Goal: Information Seeking & Learning: Stay updated

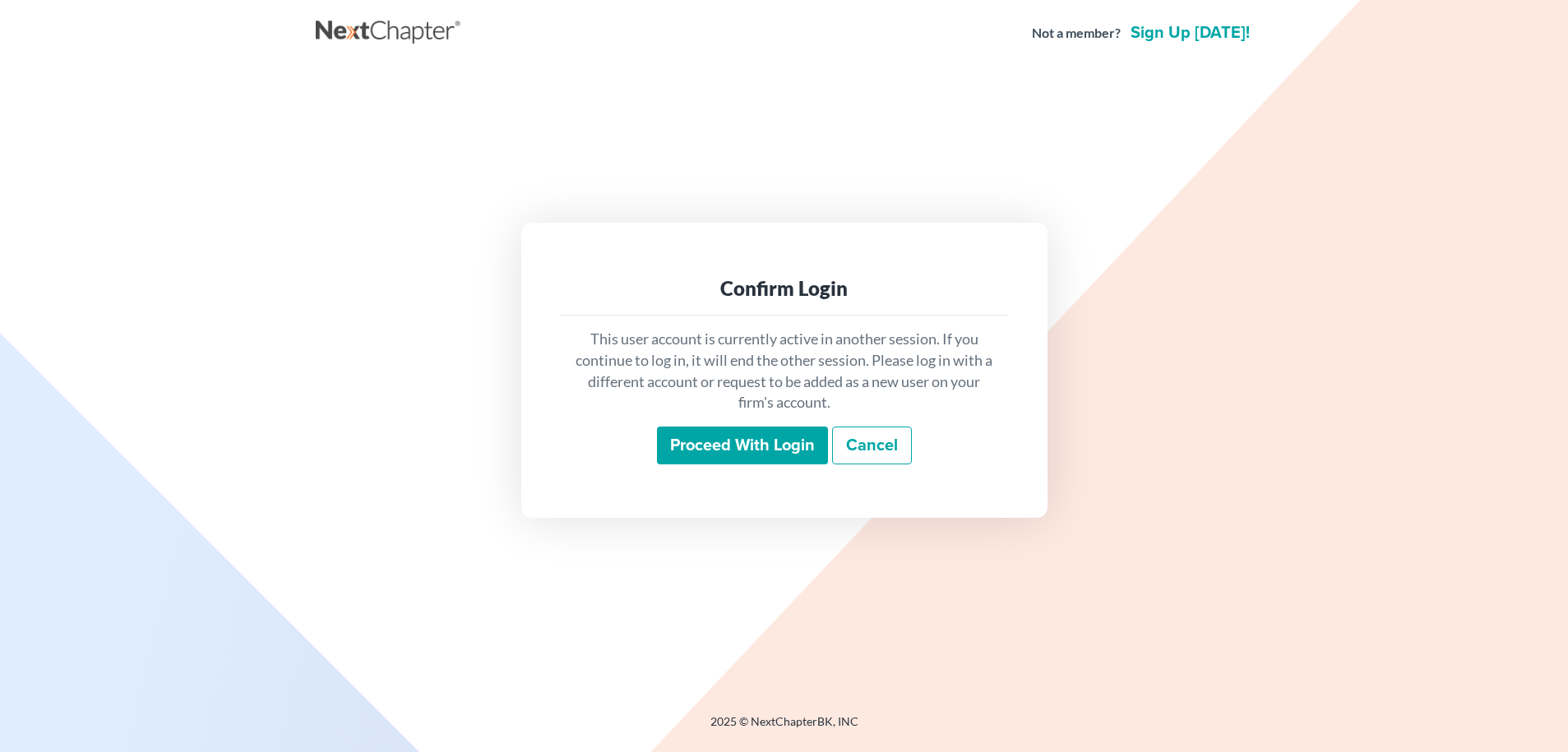
click at [727, 442] on input "Proceed with login" at bounding box center [742, 444] width 171 height 38
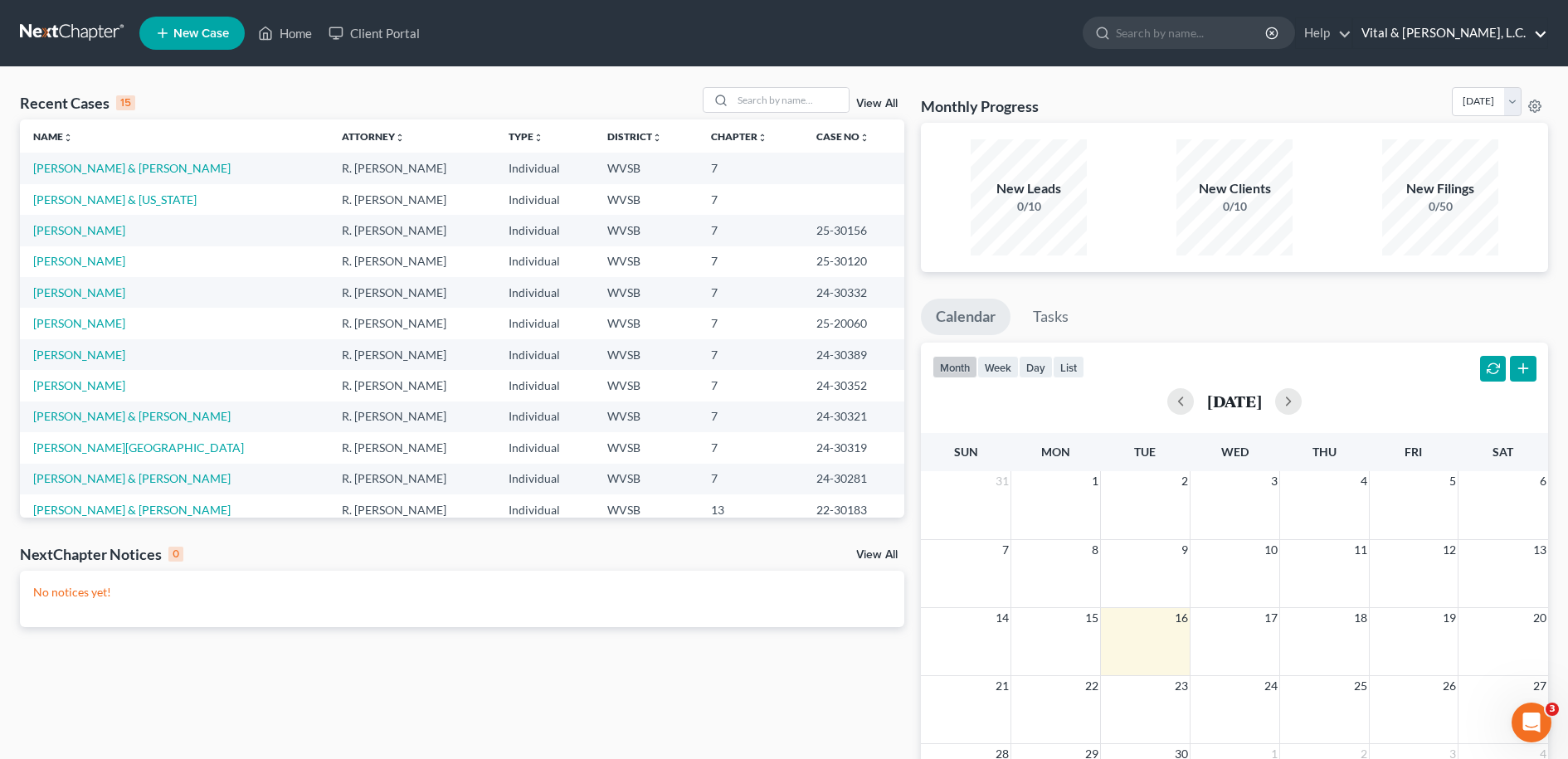
click at [1515, 36] on link "Vital & [PERSON_NAME], L.C." at bounding box center [1450, 33] width 194 height 30
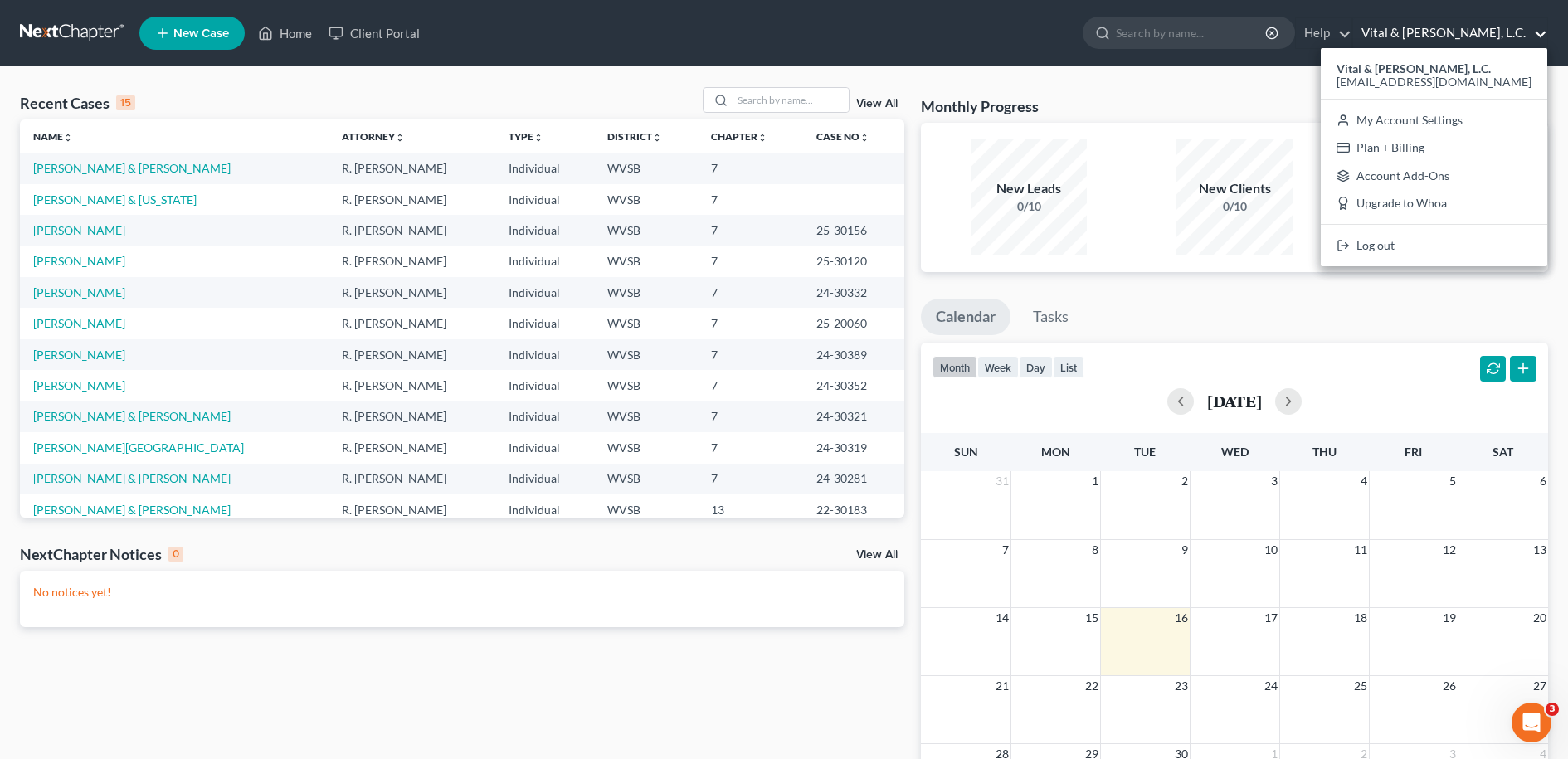
click at [1364, 95] on div "Monthly Progress Bankruptcy Bankruptcy [DATE] [DATE] [DATE] [DATE] [DATE] [DATE…" at bounding box center [1234, 105] width 627 height 36
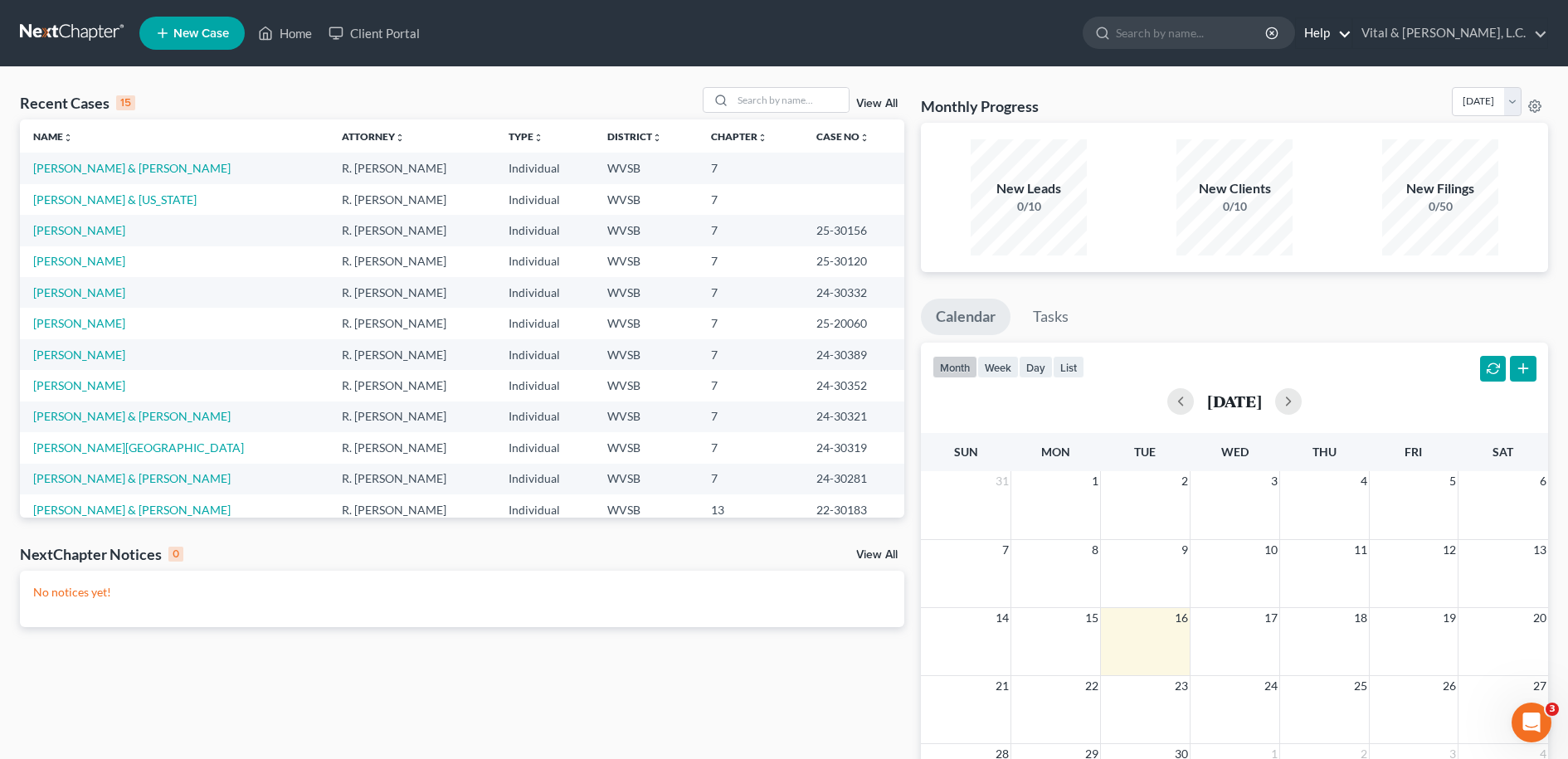
click at [1352, 36] on link "Help" at bounding box center [1324, 33] width 56 height 30
click at [1352, 167] on link "What's new" at bounding box center [1285, 166] width 132 height 28
